Goal: Book appointment/travel/reservation

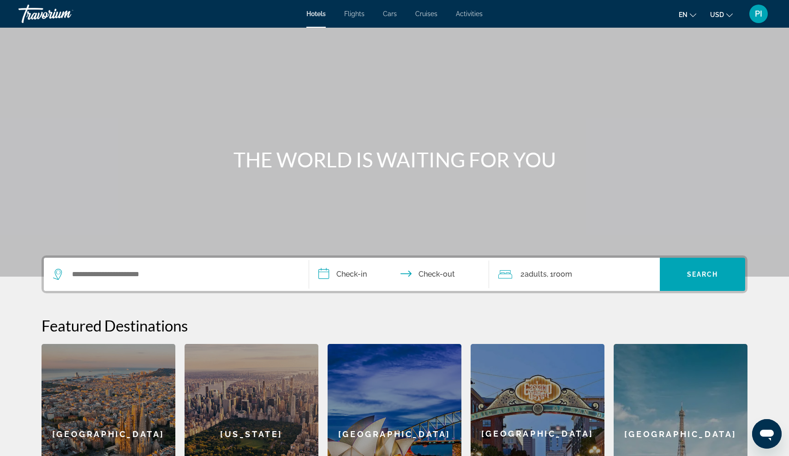
click at [155, 423] on div "Barcelona" at bounding box center [109, 434] width 134 height 180
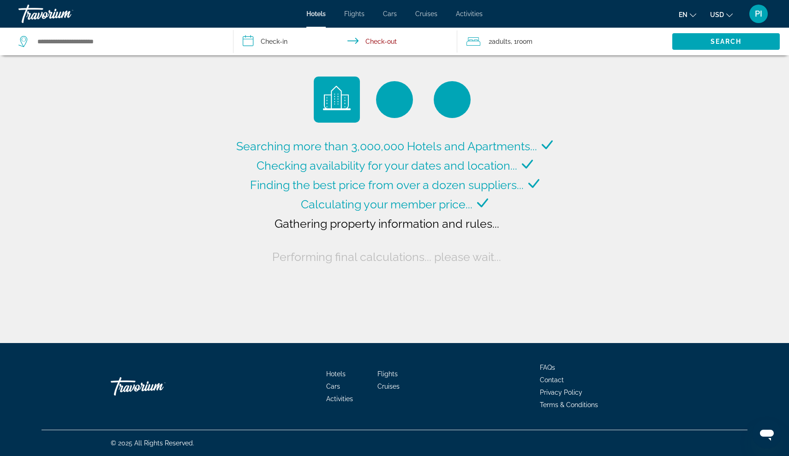
type input "**********"
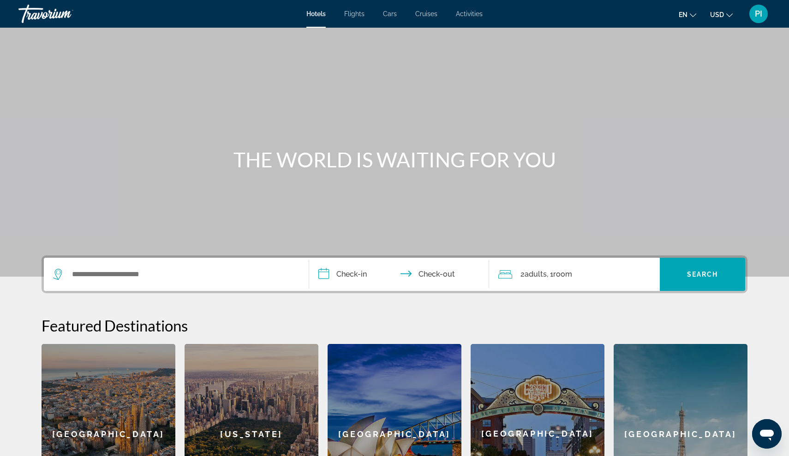
click at [129, 424] on div "Barcelona" at bounding box center [109, 434] width 134 height 180
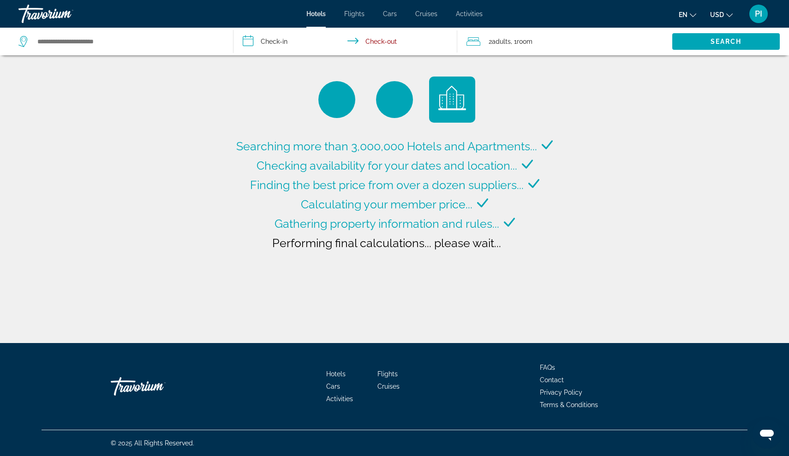
type input "**********"
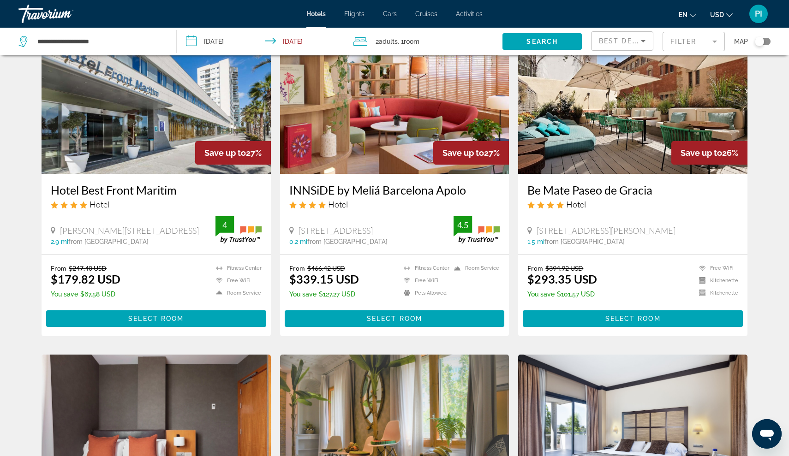
scroll to position [390, 0]
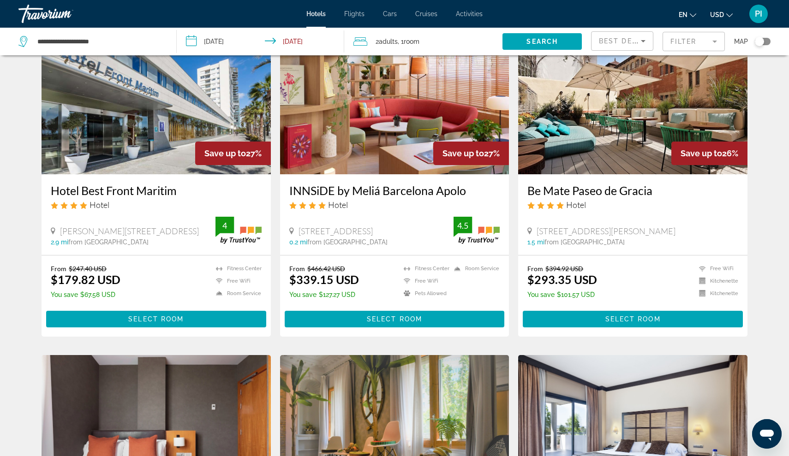
click at [617, 119] on img "Main content" at bounding box center [632, 101] width 229 height 148
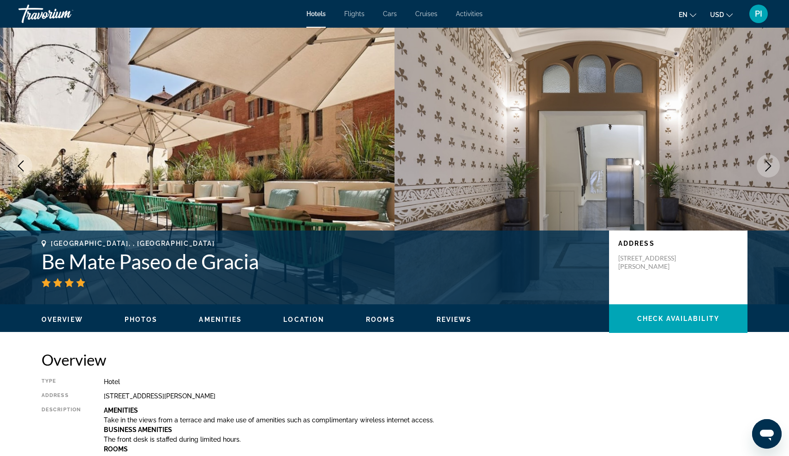
click at [238, 178] on img "Main content" at bounding box center [197, 166] width 394 height 277
click at [133, 315] on ul "Overview Photos Amenities Location Rooms Reviews Check Availability" at bounding box center [395, 319] width 706 height 10
click at [135, 321] on span "Photos" at bounding box center [141, 319] width 33 height 7
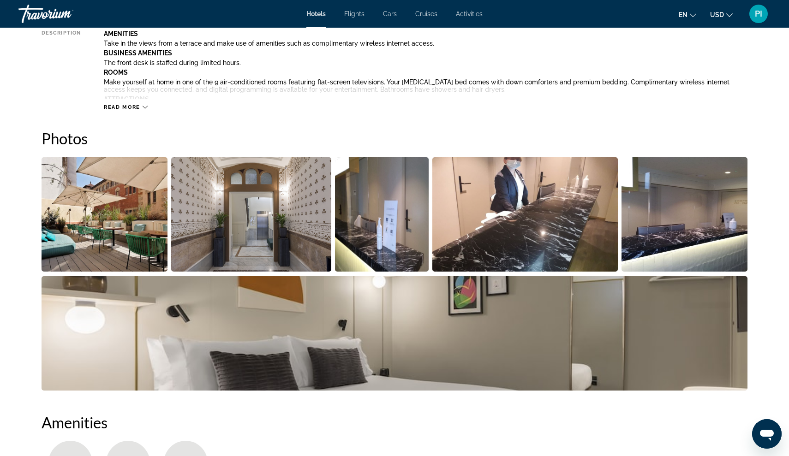
scroll to position [451, 0]
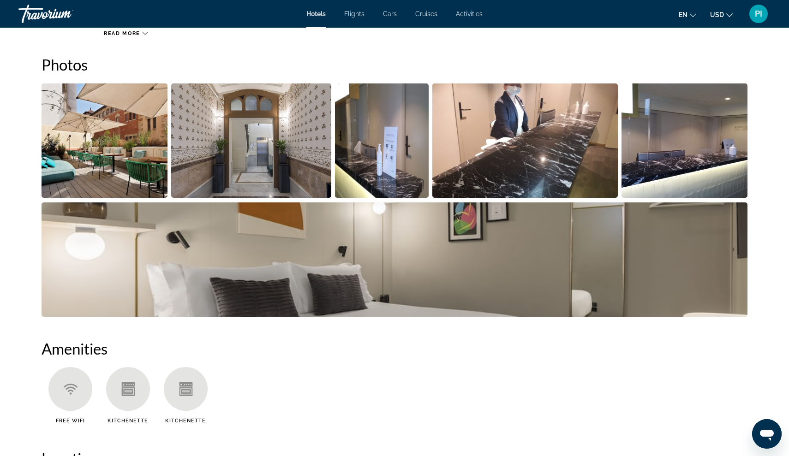
click at [128, 156] on img "Open full-screen image slider" at bounding box center [105, 141] width 126 height 114
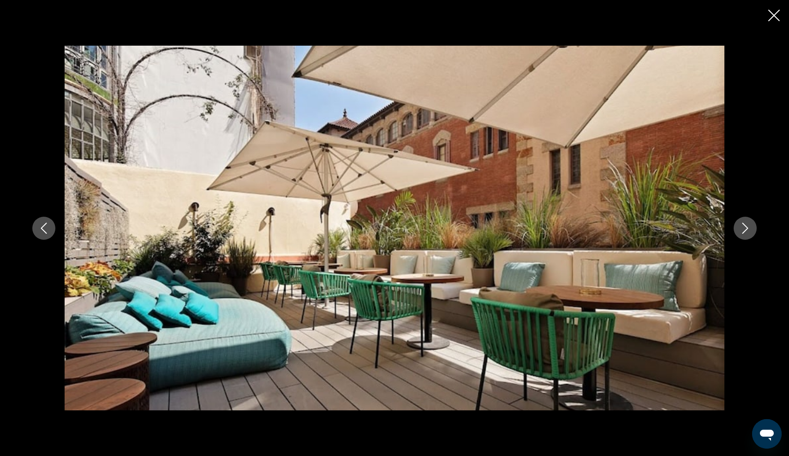
click at [744, 225] on icon "Next image" at bounding box center [745, 228] width 6 height 11
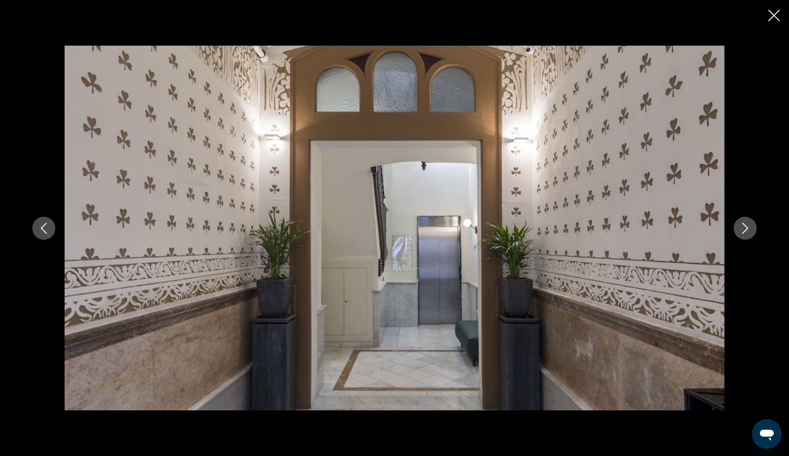
click at [744, 225] on icon "Next image" at bounding box center [745, 228] width 6 height 11
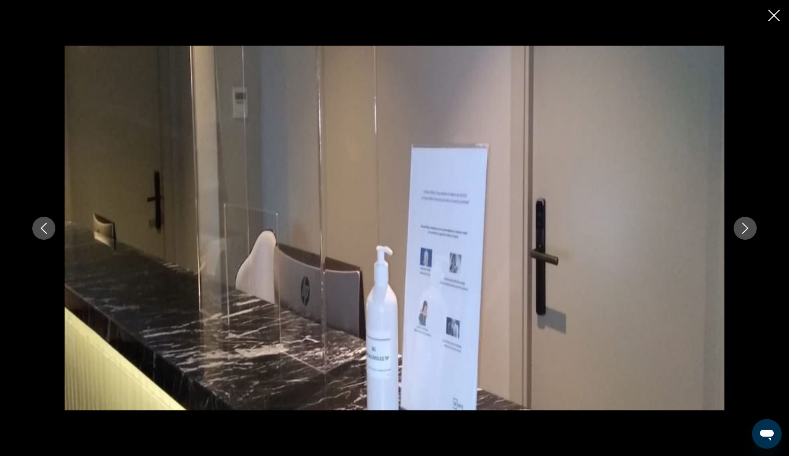
click at [744, 225] on icon "Next image" at bounding box center [745, 228] width 6 height 11
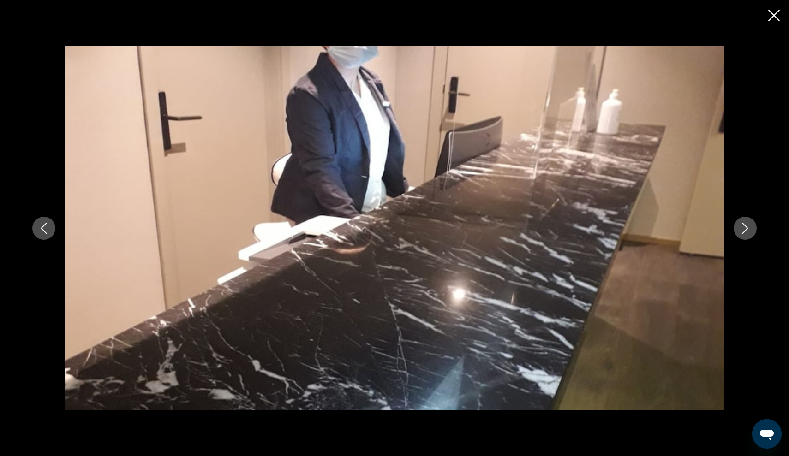
click at [744, 225] on icon "Next image" at bounding box center [745, 228] width 6 height 11
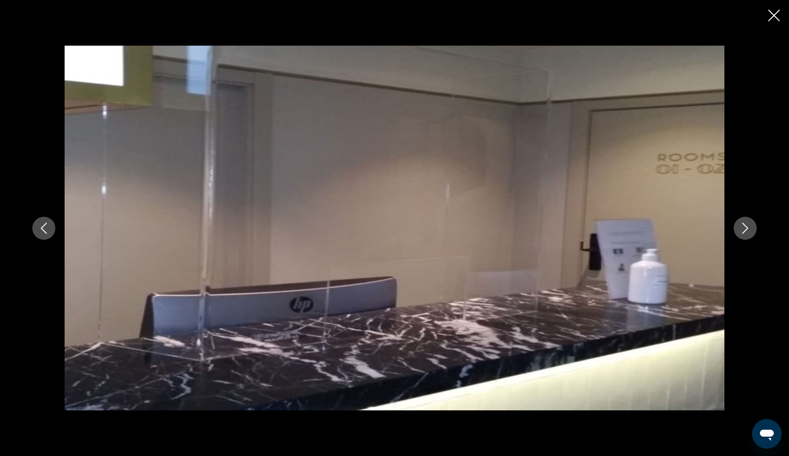
click at [744, 225] on icon "Next image" at bounding box center [745, 228] width 6 height 11
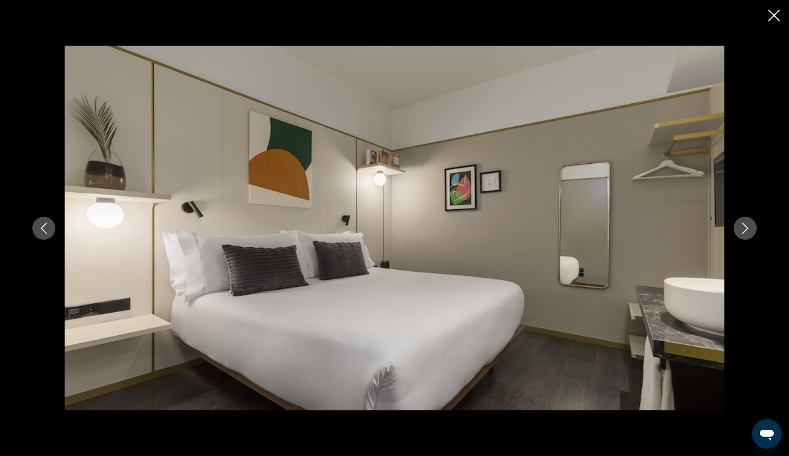
click at [744, 225] on icon "Next image" at bounding box center [745, 228] width 6 height 11
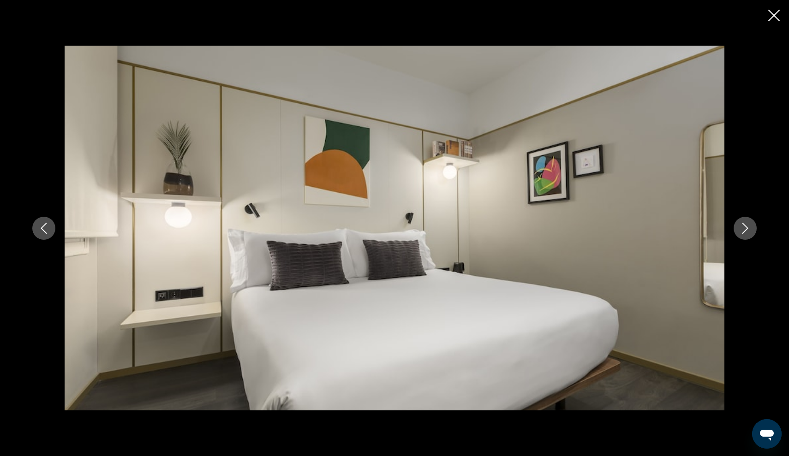
click at [778, 15] on icon "Close slideshow" at bounding box center [774, 16] width 12 height 12
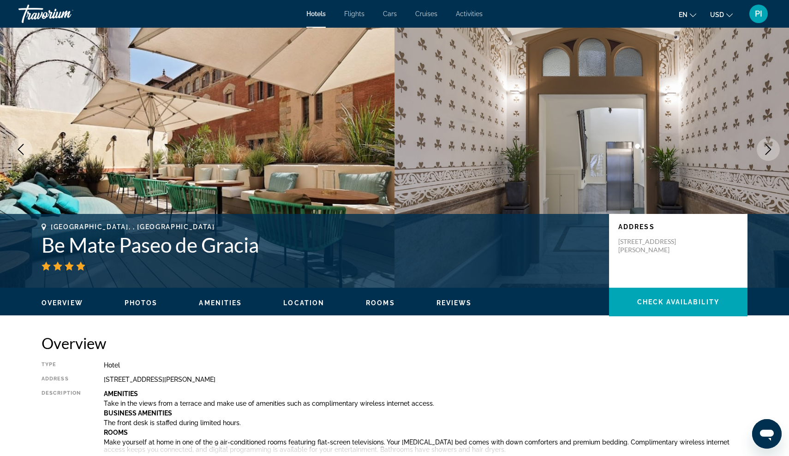
scroll to position [0, 0]
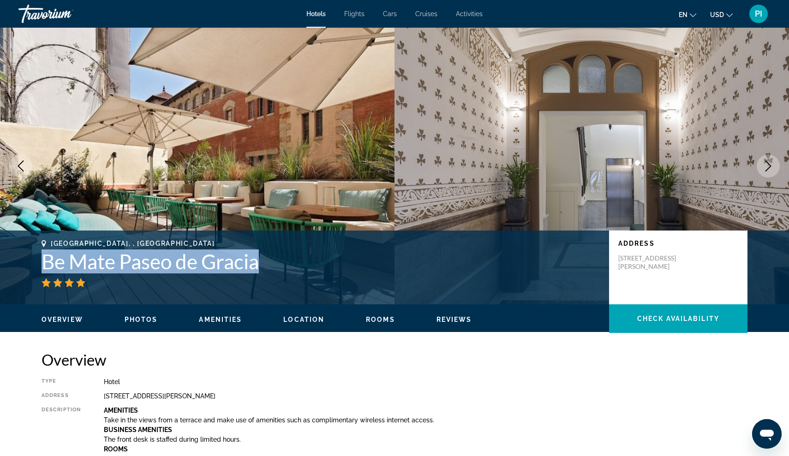
drag, startPoint x: 42, startPoint y: 261, endPoint x: 262, endPoint y: 263, distance: 219.6
click at [262, 263] on h1 "Be Mate Paseo de Gracia" at bounding box center [321, 262] width 558 height 24
copy h1 "Be Mate Paseo de Gracia"
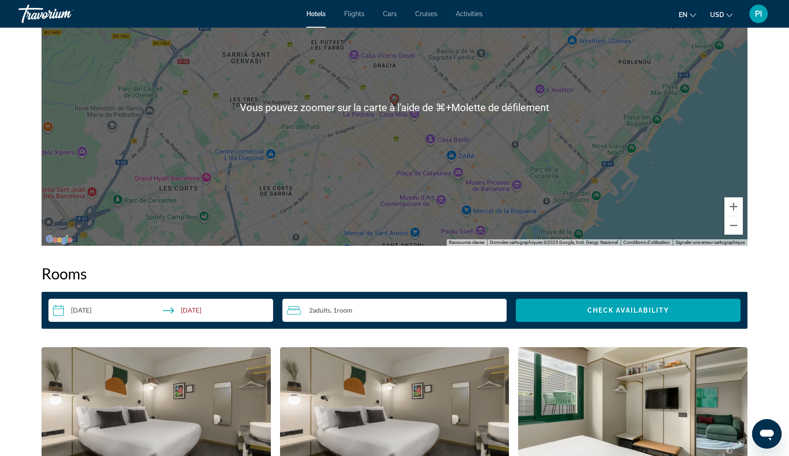
scroll to position [957, 0]
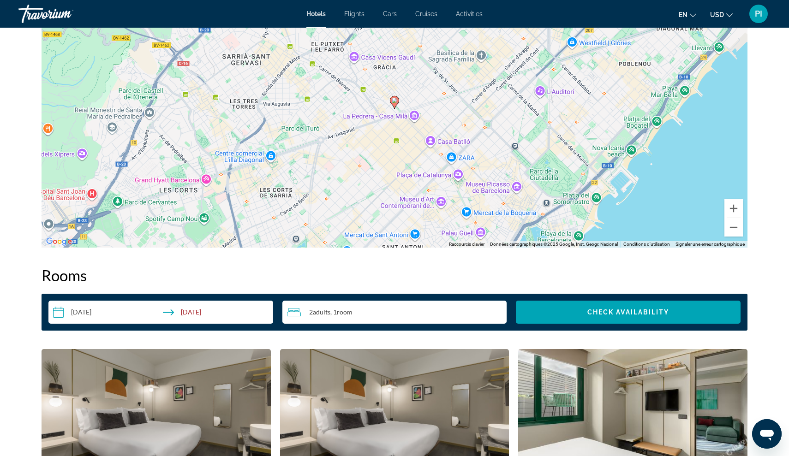
click at [200, 308] on input "**********" at bounding box center [162, 314] width 228 height 26
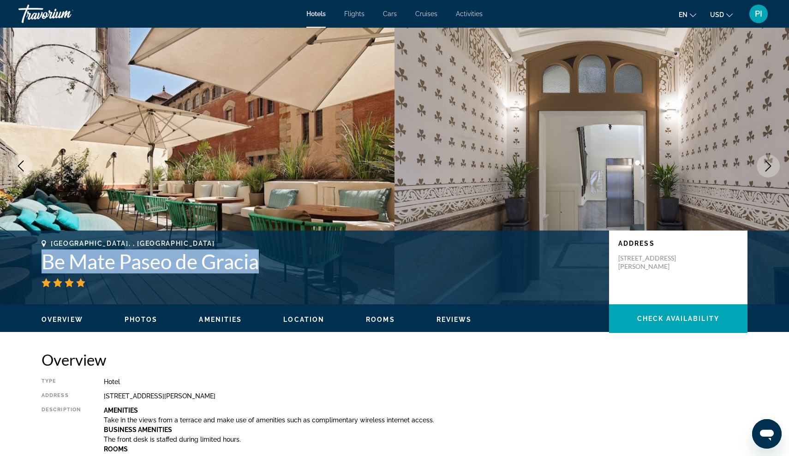
scroll to position [0, 0]
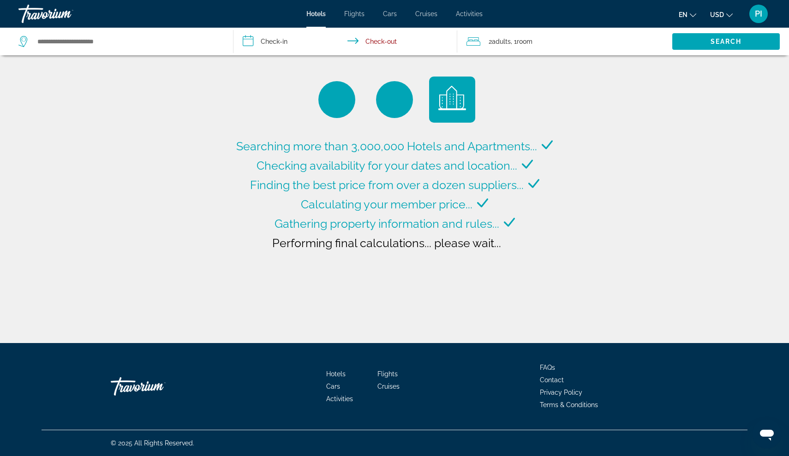
type input "**********"
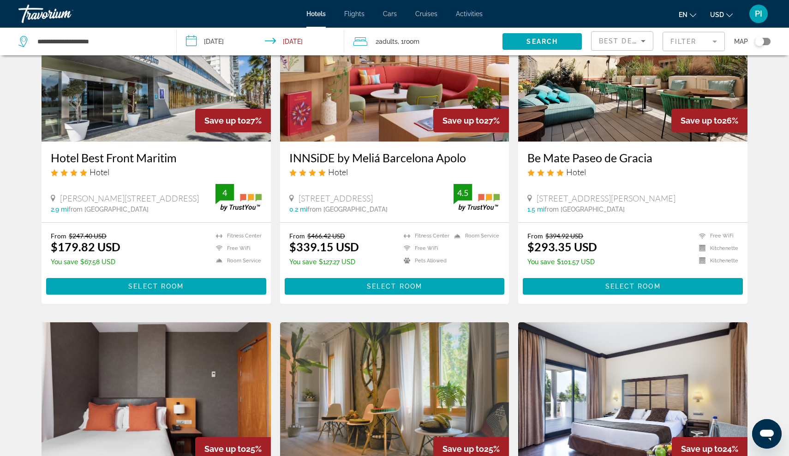
scroll to position [425, 0]
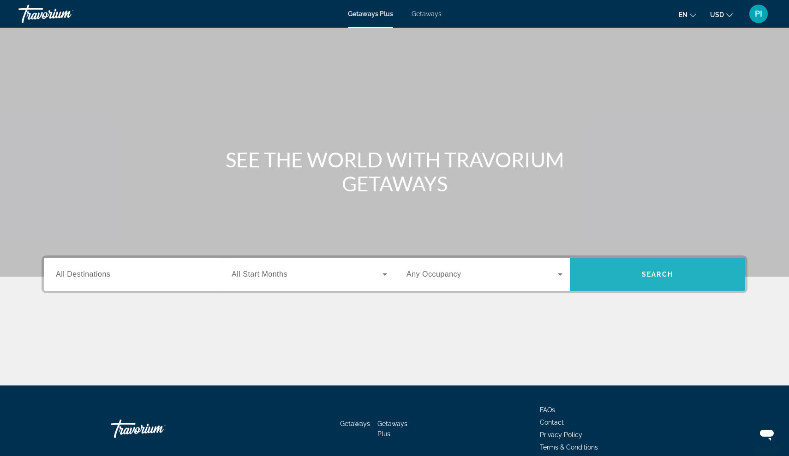
click at [633, 286] on span "Search widget" at bounding box center [657, 274] width 175 height 33
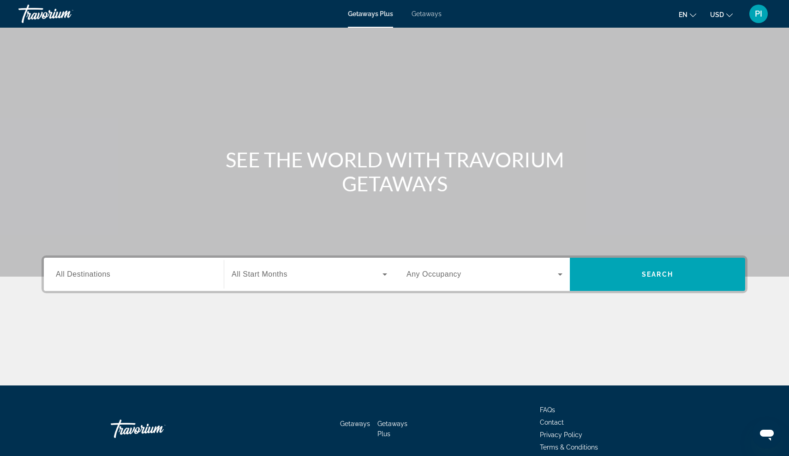
click at [182, 270] on input "Destination All Destinations" at bounding box center [134, 274] width 156 height 11
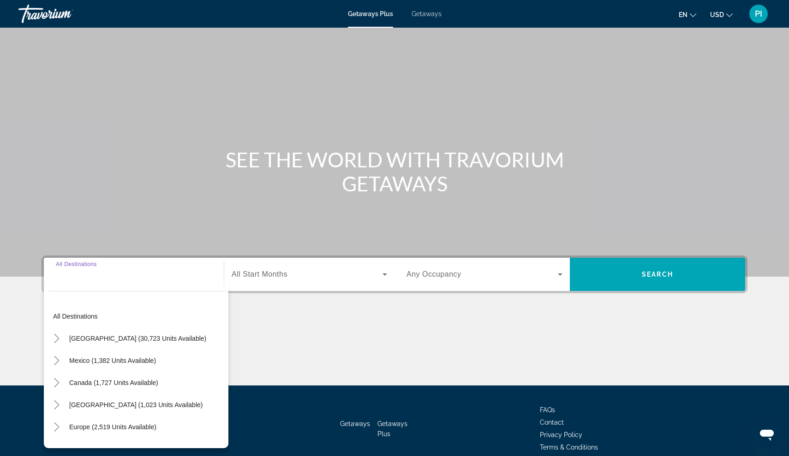
scroll to position [42, 0]
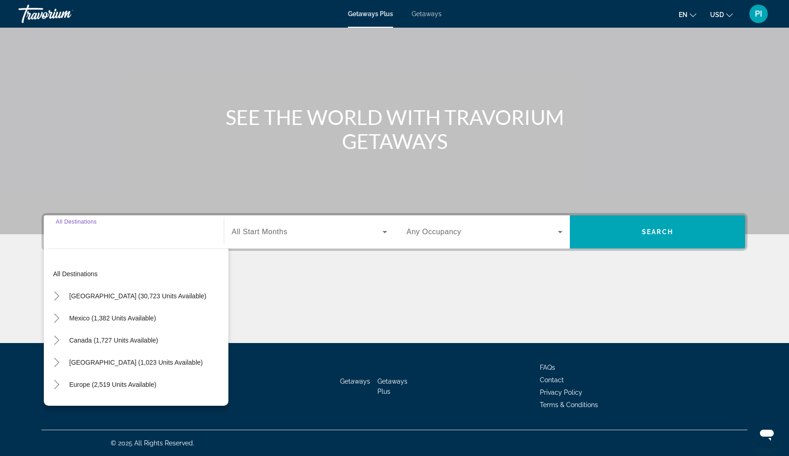
click at [135, 233] on input "Destination All Destinations" at bounding box center [134, 232] width 156 height 11
click at [124, 235] on input "Destination All Destinations" at bounding box center [134, 232] width 156 height 11
click at [56, 383] on icon "Toggle Europe (2,519 units available)" at bounding box center [56, 384] width 9 height 9
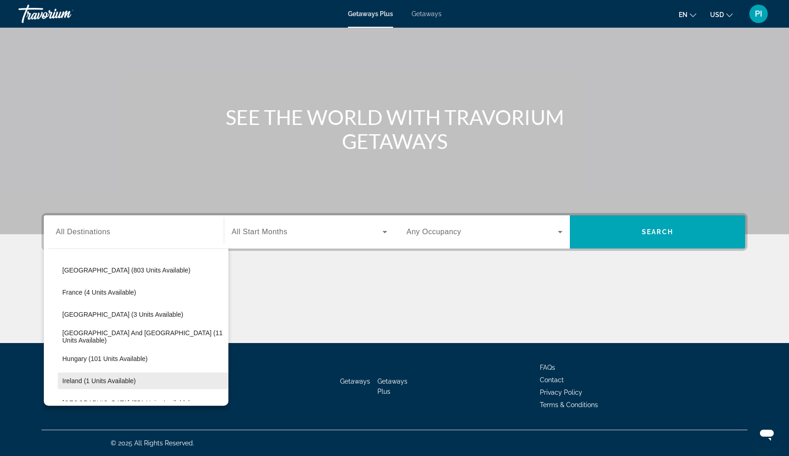
scroll to position [233, 0]
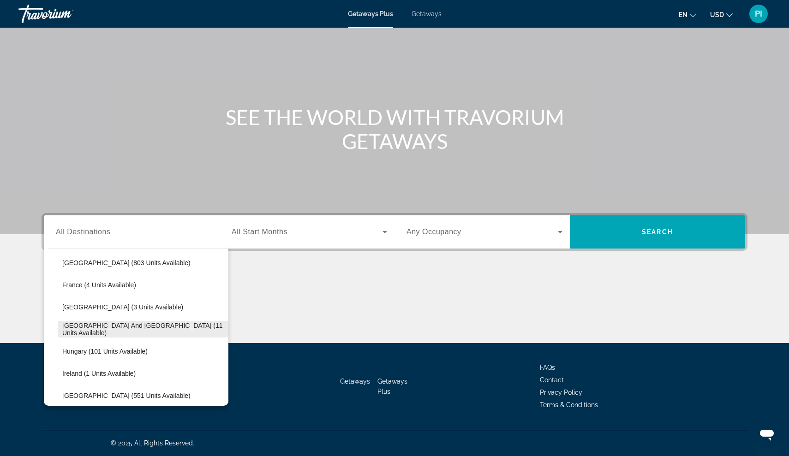
click at [84, 333] on span "Search widget" at bounding box center [143, 329] width 171 height 22
type input "**********"
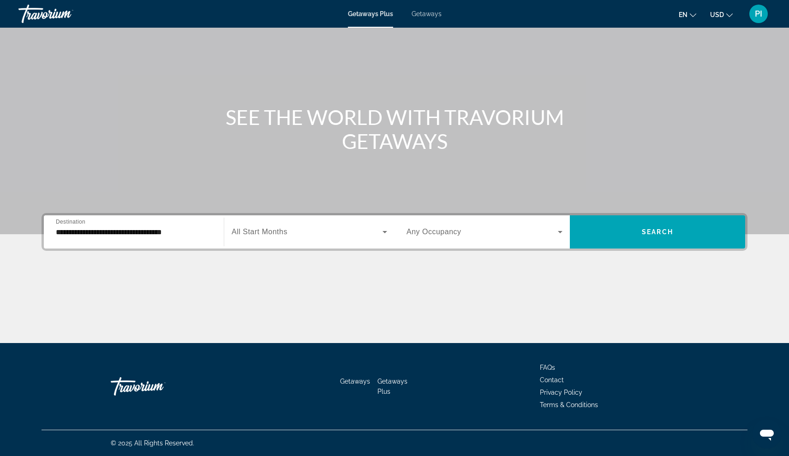
click at [247, 240] on div "Search widget" at bounding box center [309, 232] width 155 height 26
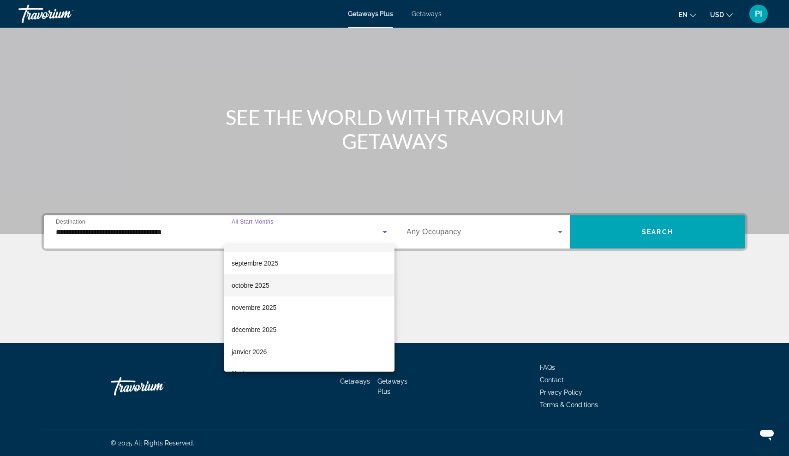
scroll to position [24, 0]
click at [252, 290] on mat-option "octobre 2025" at bounding box center [309, 280] width 170 height 22
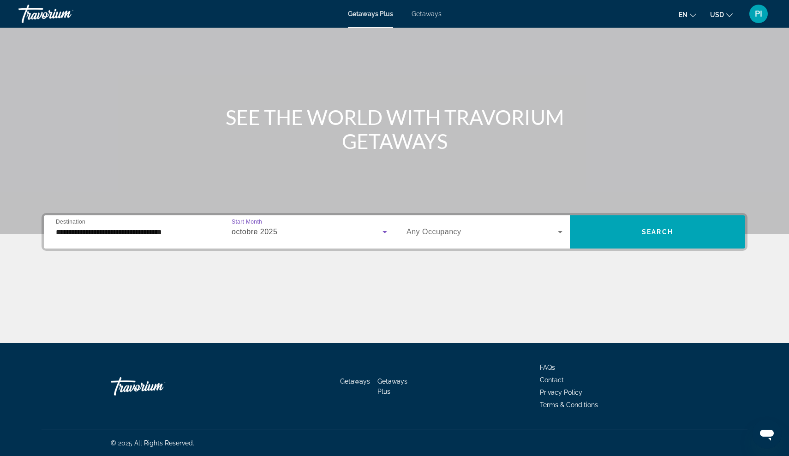
click at [445, 236] on span "Search widget" at bounding box center [481, 232] width 151 height 11
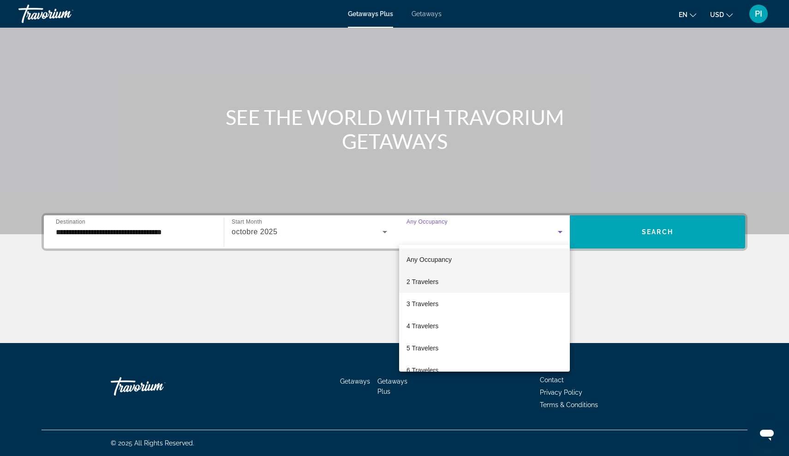
click at [432, 290] on mat-option "2 Travelers" at bounding box center [484, 282] width 171 height 22
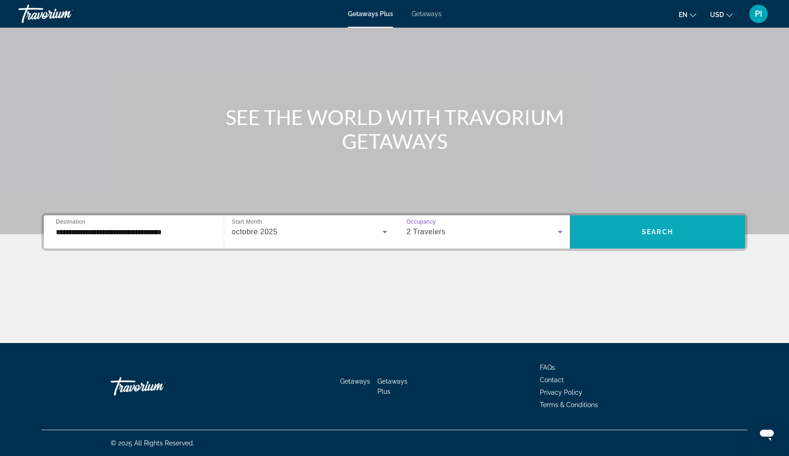
click at [615, 239] on span "Search widget" at bounding box center [657, 232] width 175 height 22
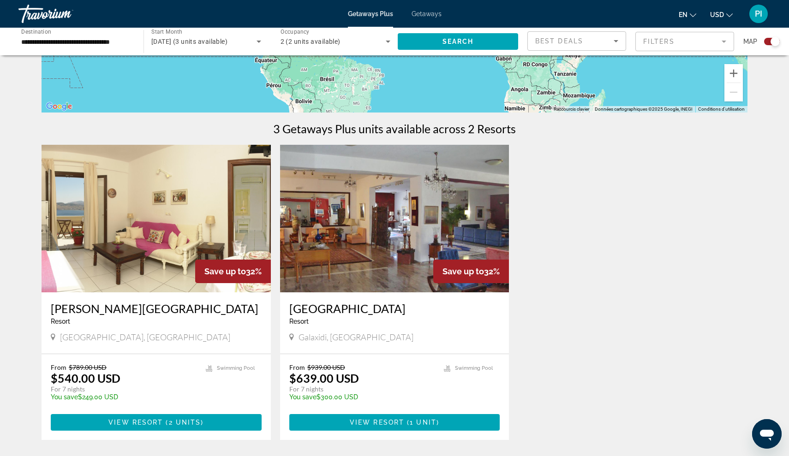
scroll to position [236, 0]
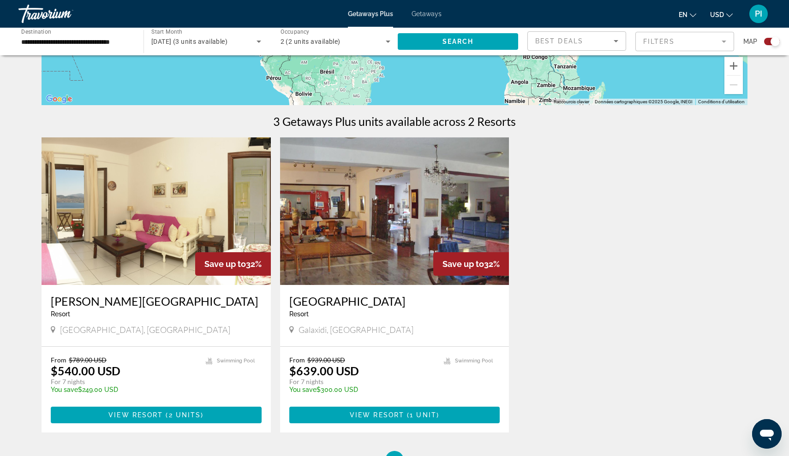
click at [224, 221] on img "Main content" at bounding box center [156, 211] width 229 height 148
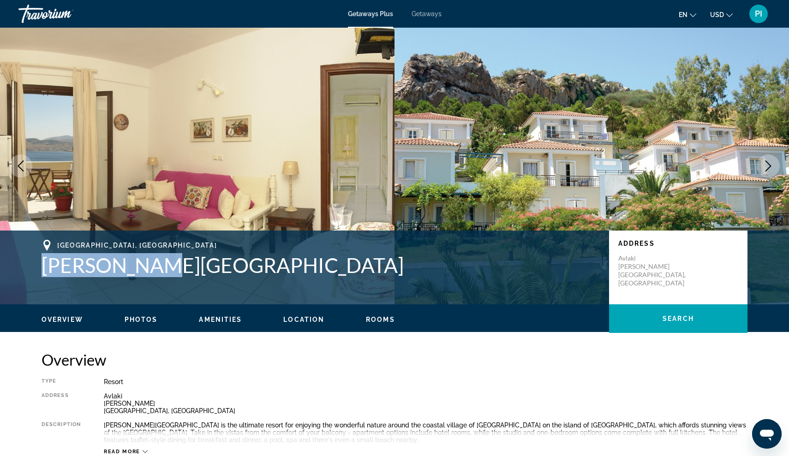
drag, startPoint x: 43, startPoint y: 261, endPoint x: 143, endPoint y: 263, distance: 100.1
click at [143, 263] on h1 "Clara Hotel" at bounding box center [321, 265] width 558 height 24
copy h1 "Clara Hotel"
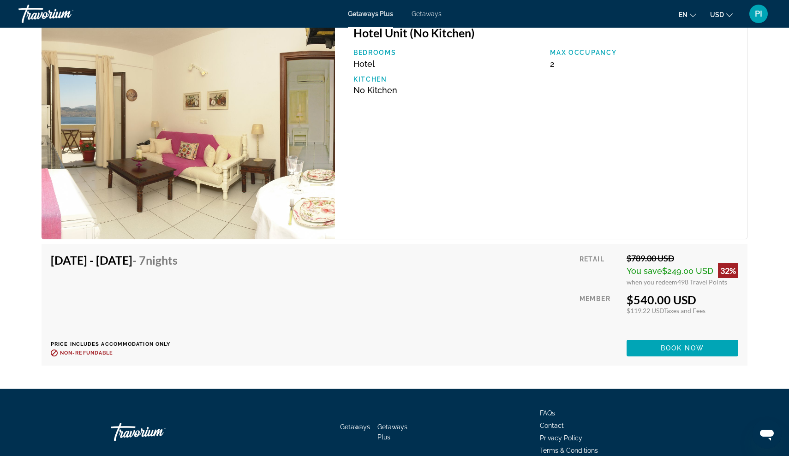
scroll to position [1533, 0]
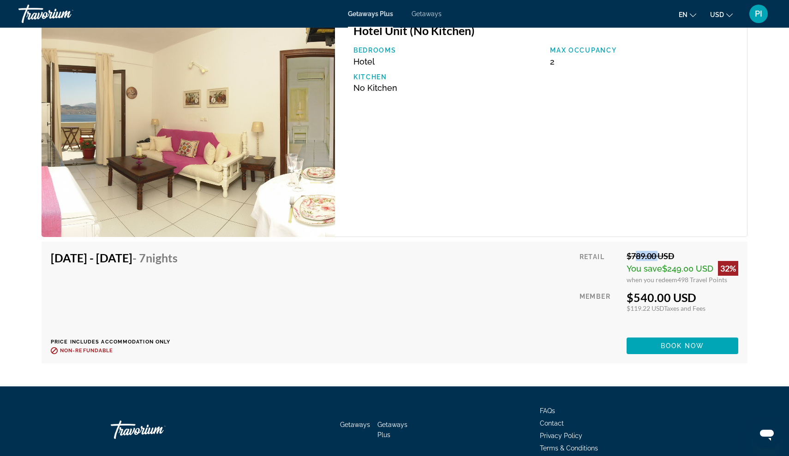
drag, startPoint x: 630, startPoint y: 256, endPoint x: 656, endPoint y: 256, distance: 25.8
click at [656, 256] on div "$789.00 USD" at bounding box center [683, 256] width 112 height 10
copy div "789.00"
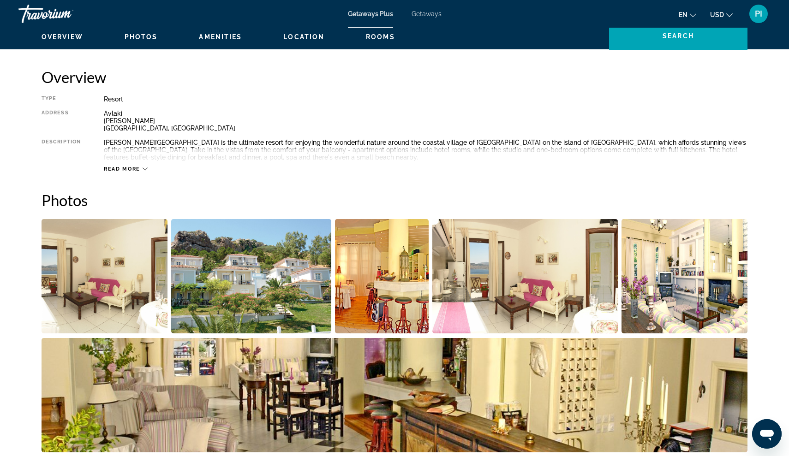
scroll to position [325, 0]
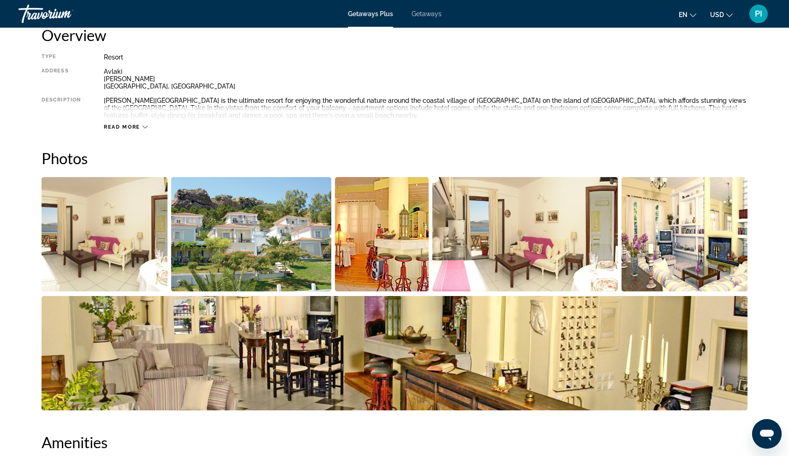
click at [207, 313] on img "Open full-screen image slider" at bounding box center [395, 353] width 706 height 114
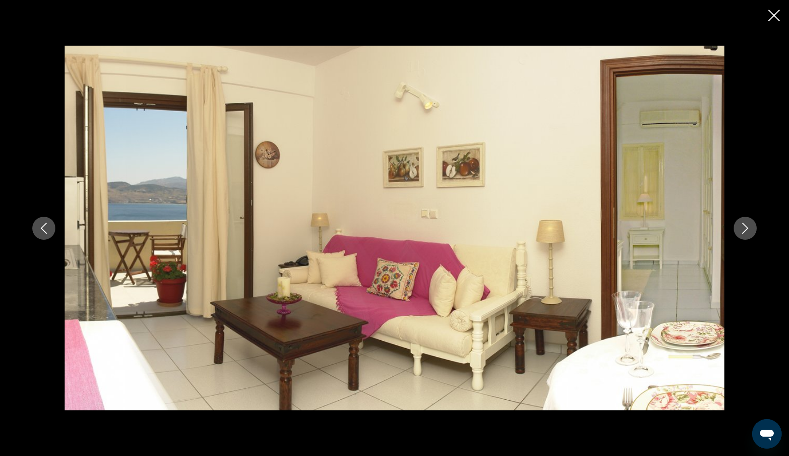
click at [751, 233] on button "Next image" at bounding box center [745, 228] width 23 height 23
